Goal: Book appointment/travel/reservation

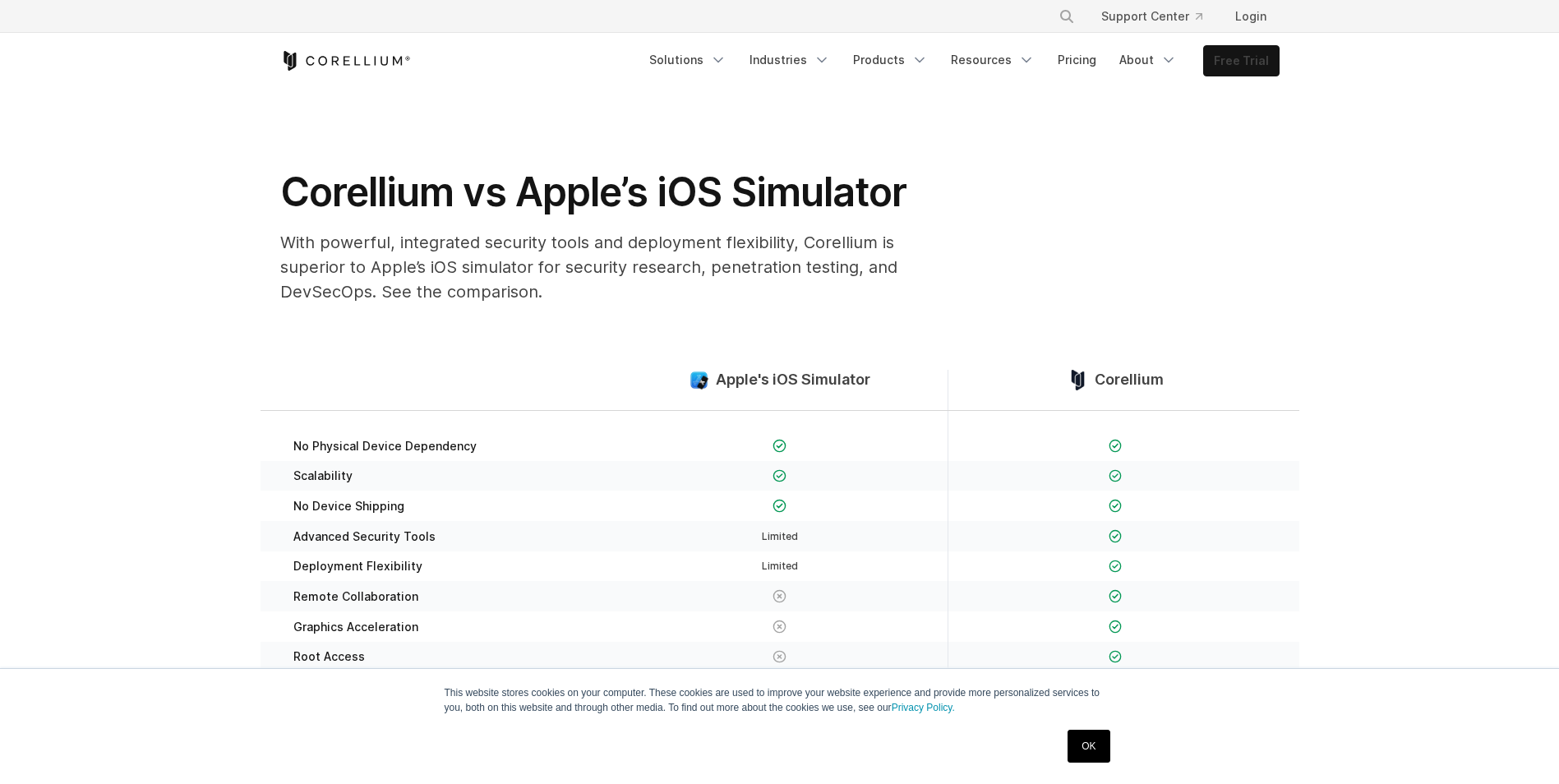
click at [1243, 46] on link "Free Trial" at bounding box center [1242, 60] width 75 height 30
click at [1250, 63] on link "Free Trial" at bounding box center [1242, 60] width 75 height 30
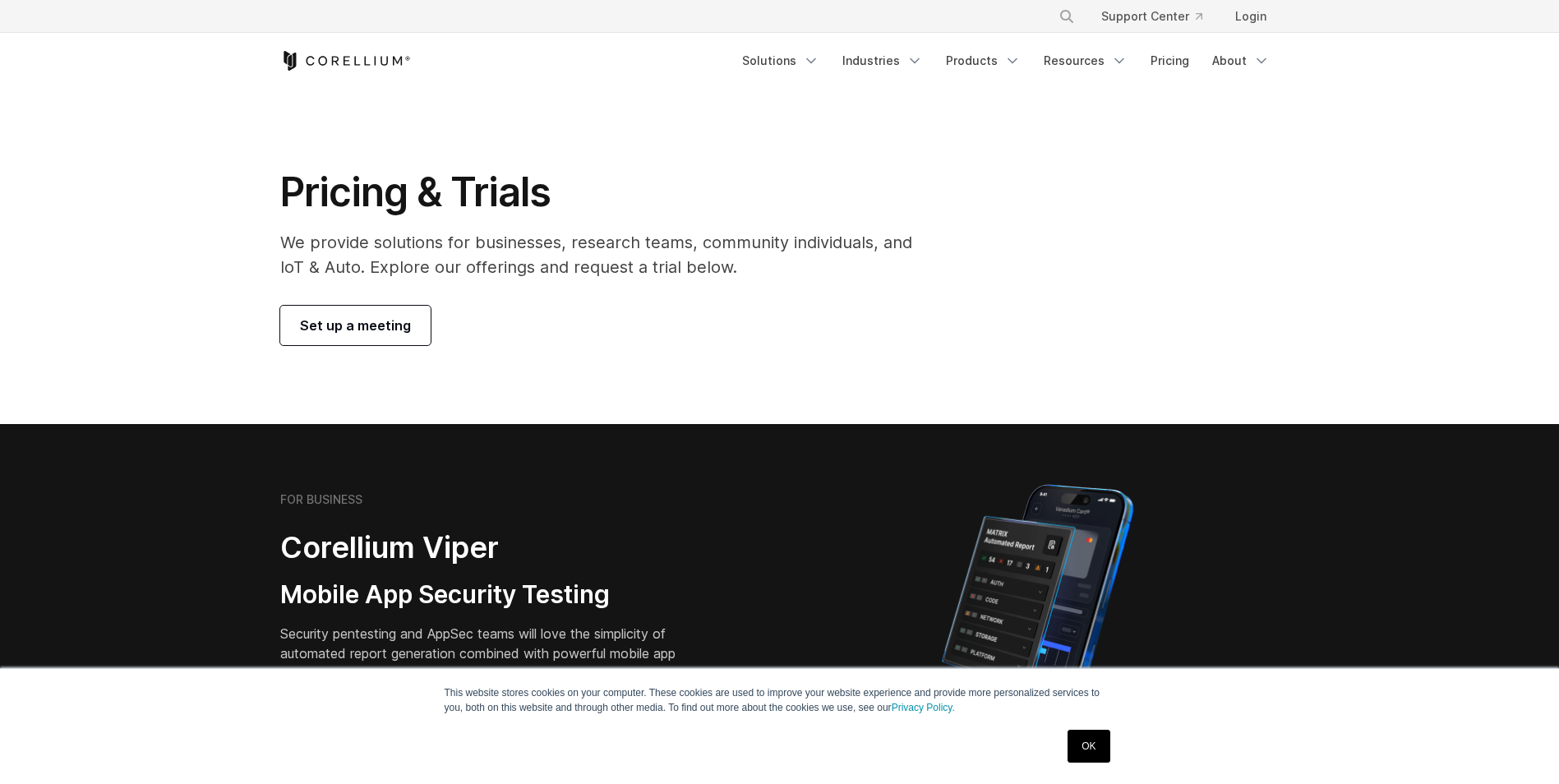
click at [341, 314] on link "Set up a meeting" at bounding box center [354, 325] width 150 height 39
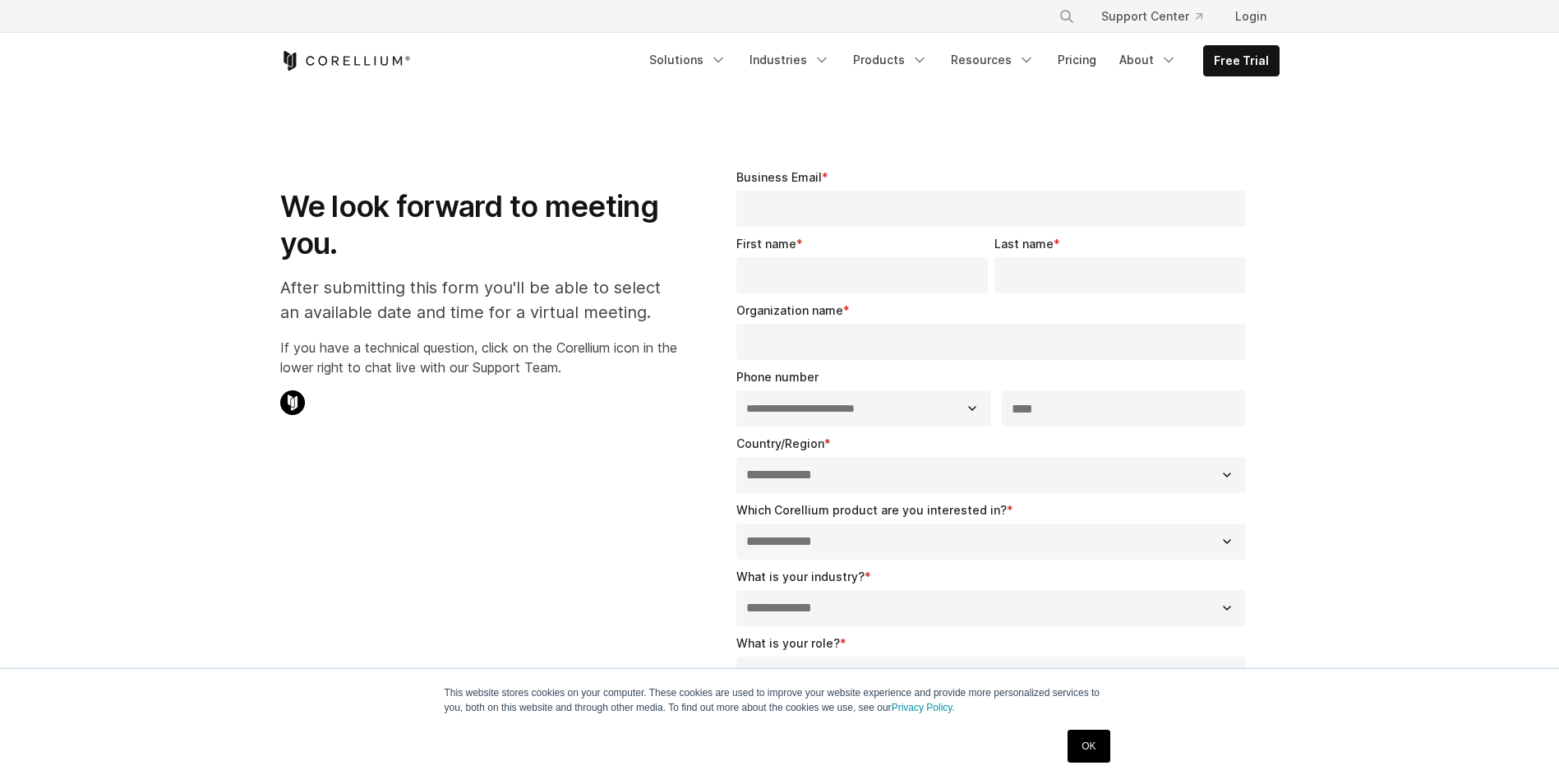
select select "**"
